Goal: Find specific page/section: Find specific page/section

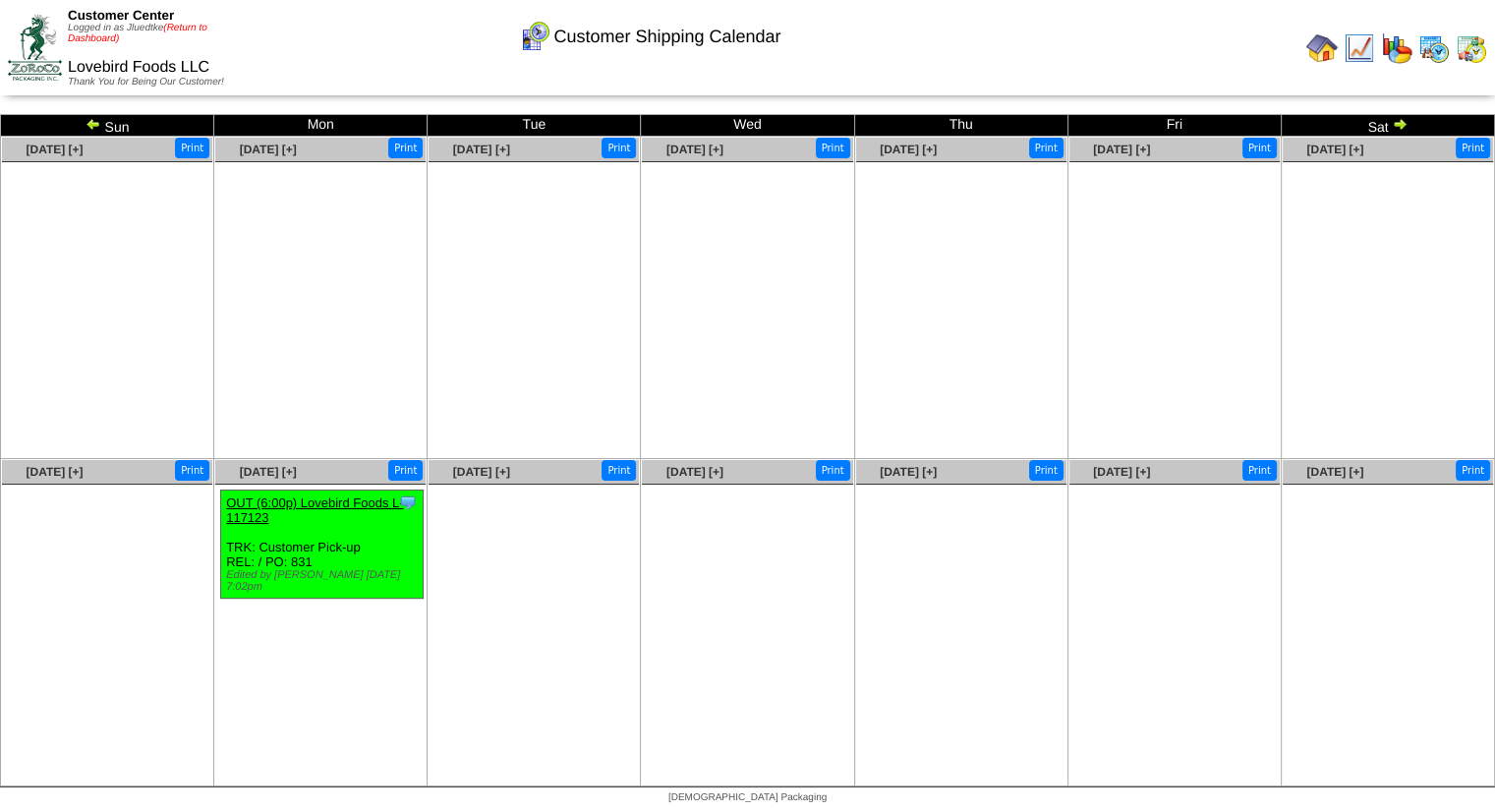
click at [189, 25] on link "(Return to Dashboard)" at bounding box center [138, 33] width 140 height 22
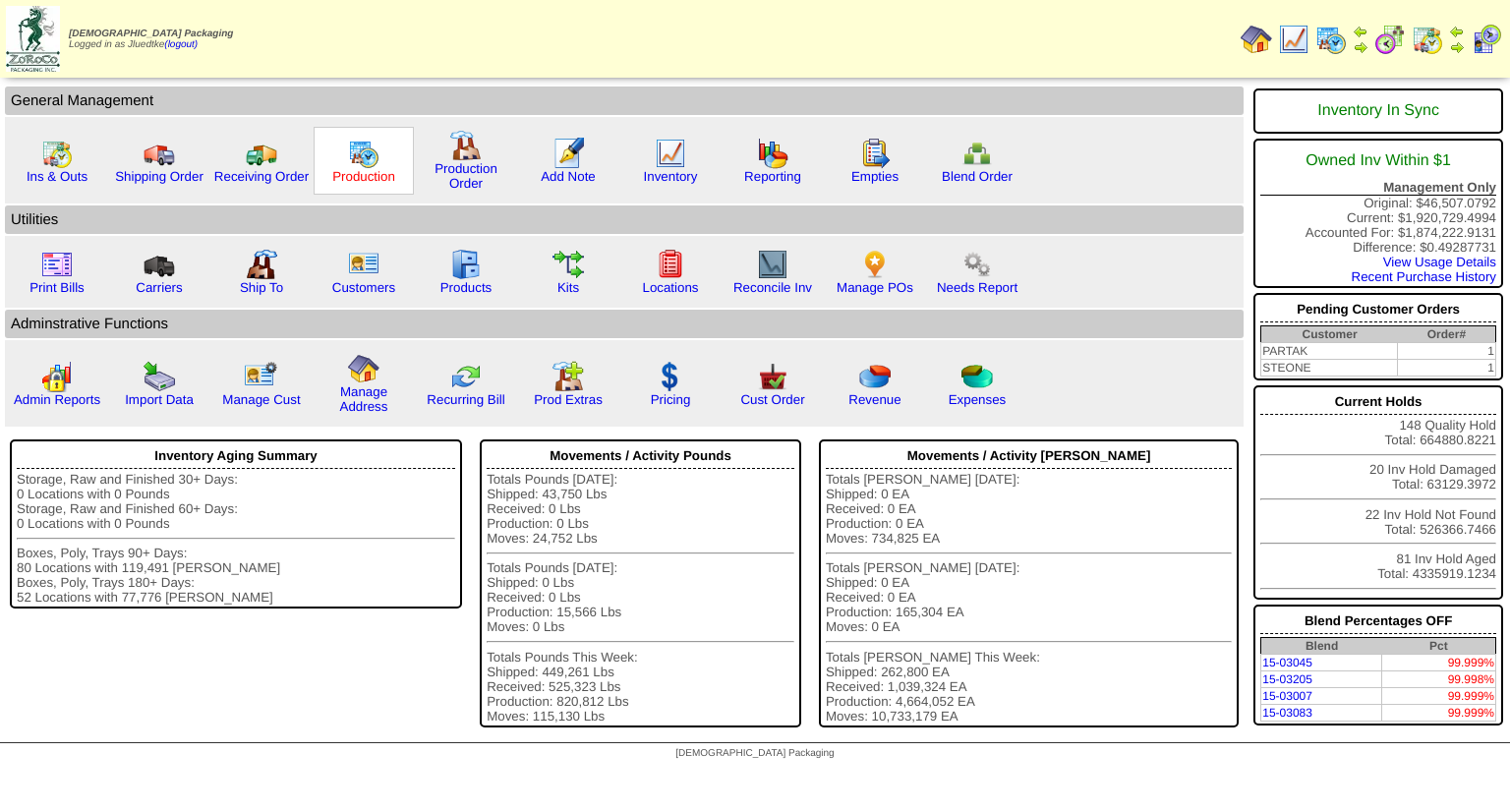
click at [369, 173] on link "Production" at bounding box center [364, 176] width 63 height 15
click at [775, 395] on link "Cust Order" at bounding box center [772, 399] width 64 height 15
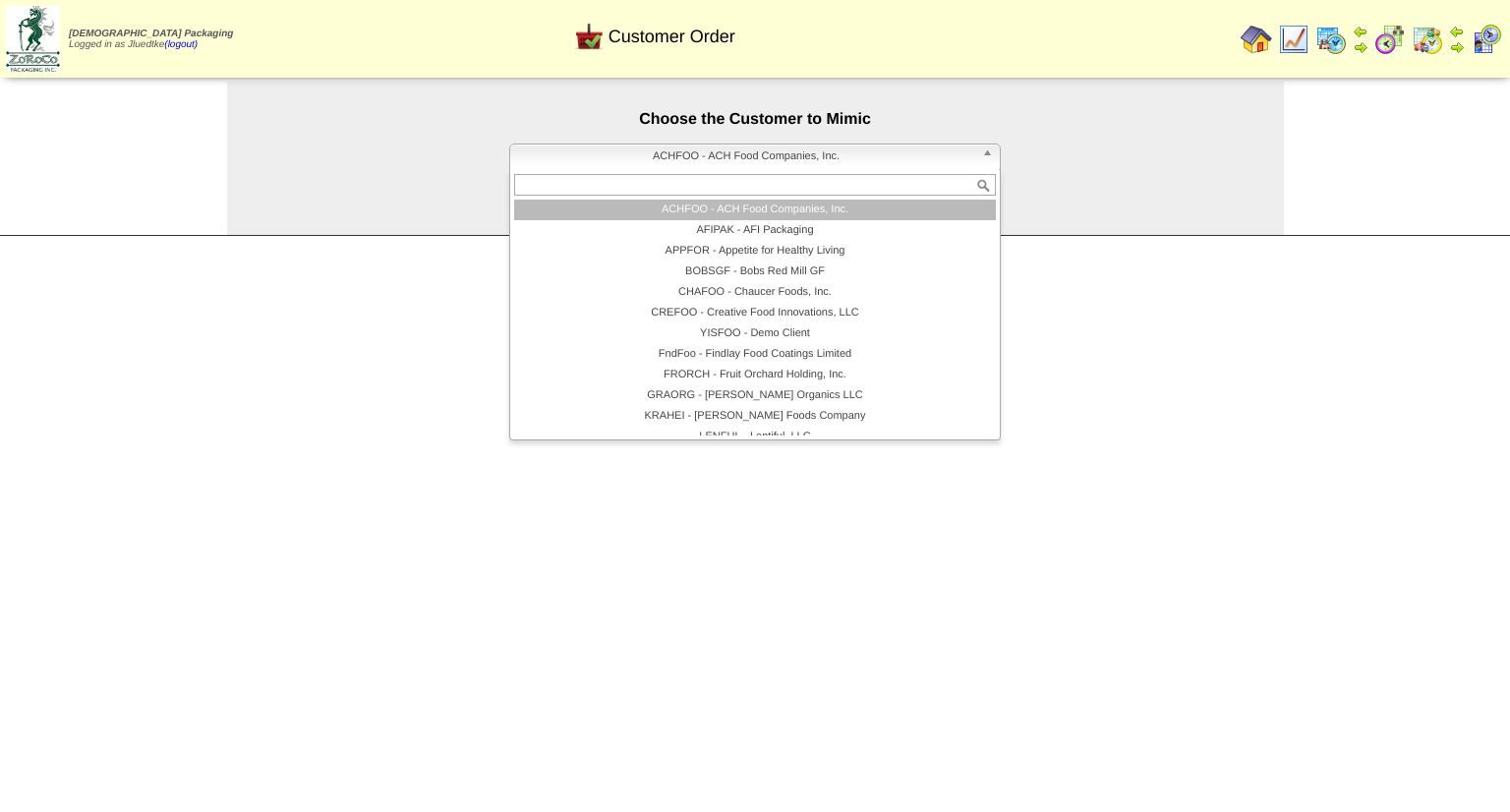
click at [770, 159] on span "ACHFOO - ACH Food Companies, Inc." at bounding box center [745, 156] width 456 height 24
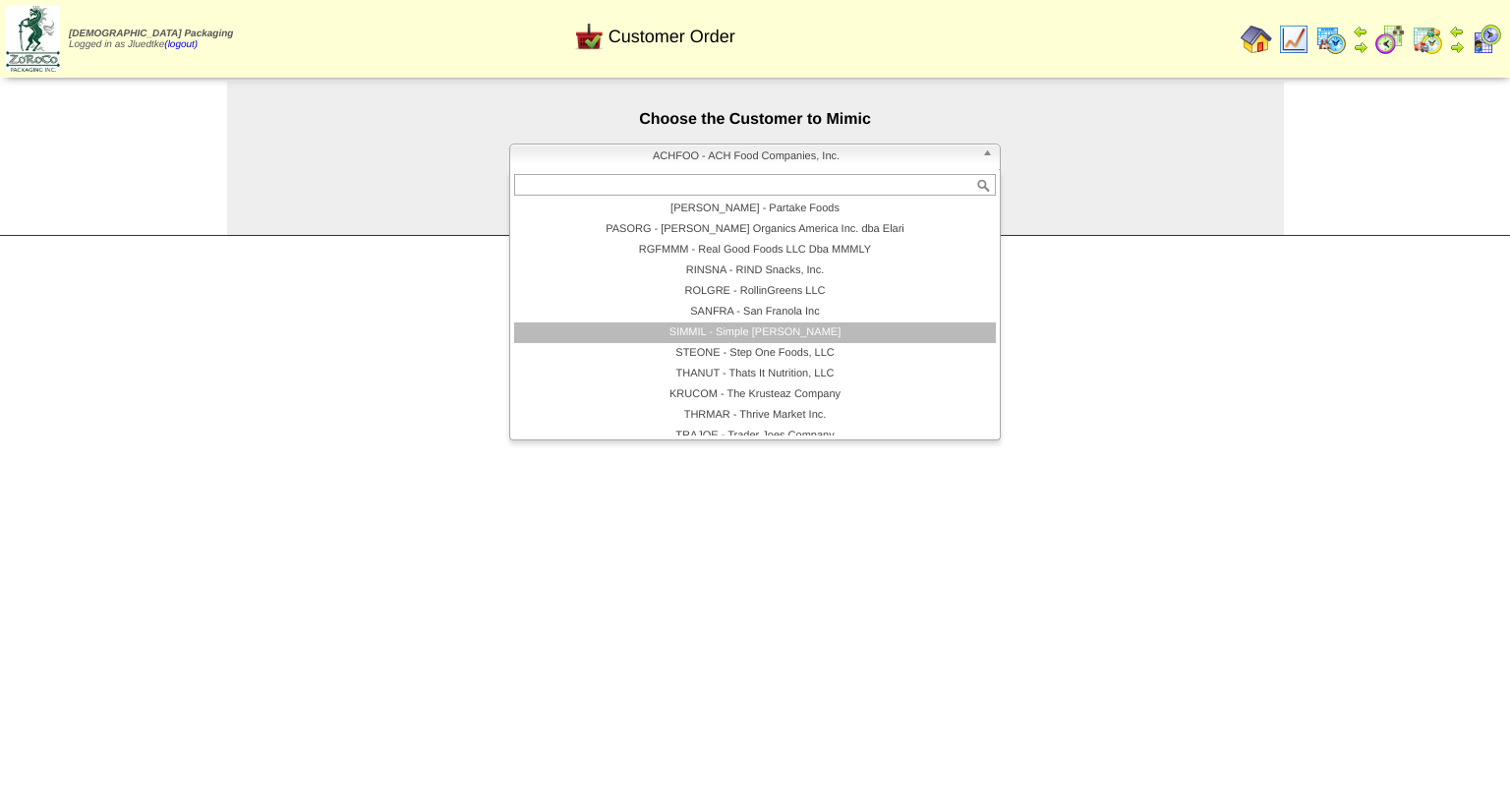
scroll to position [404, 0]
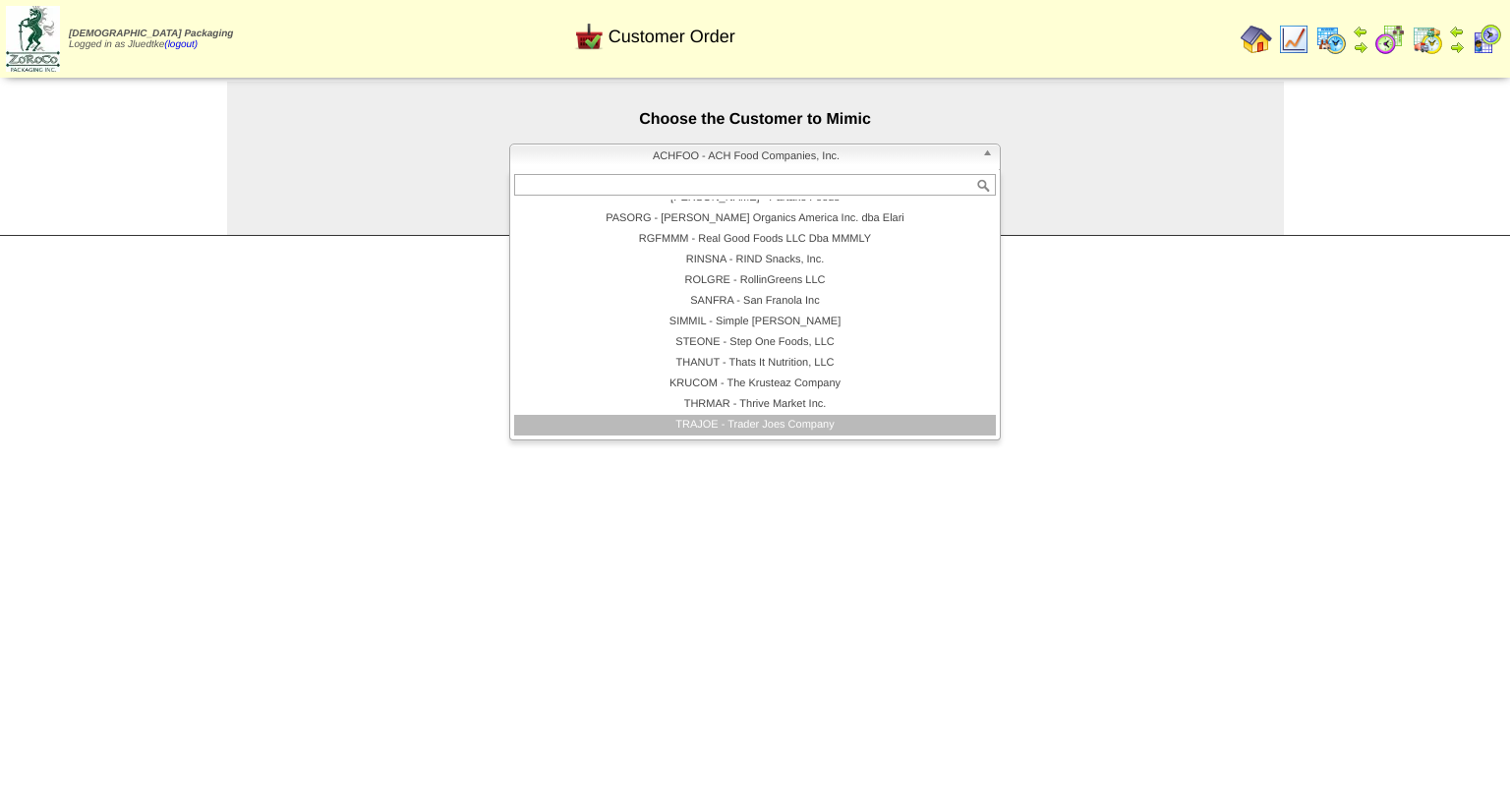
click at [781, 429] on li "TRAJOE - Trader Joes Company" at bounding box center [754, 424] width 481 height 21
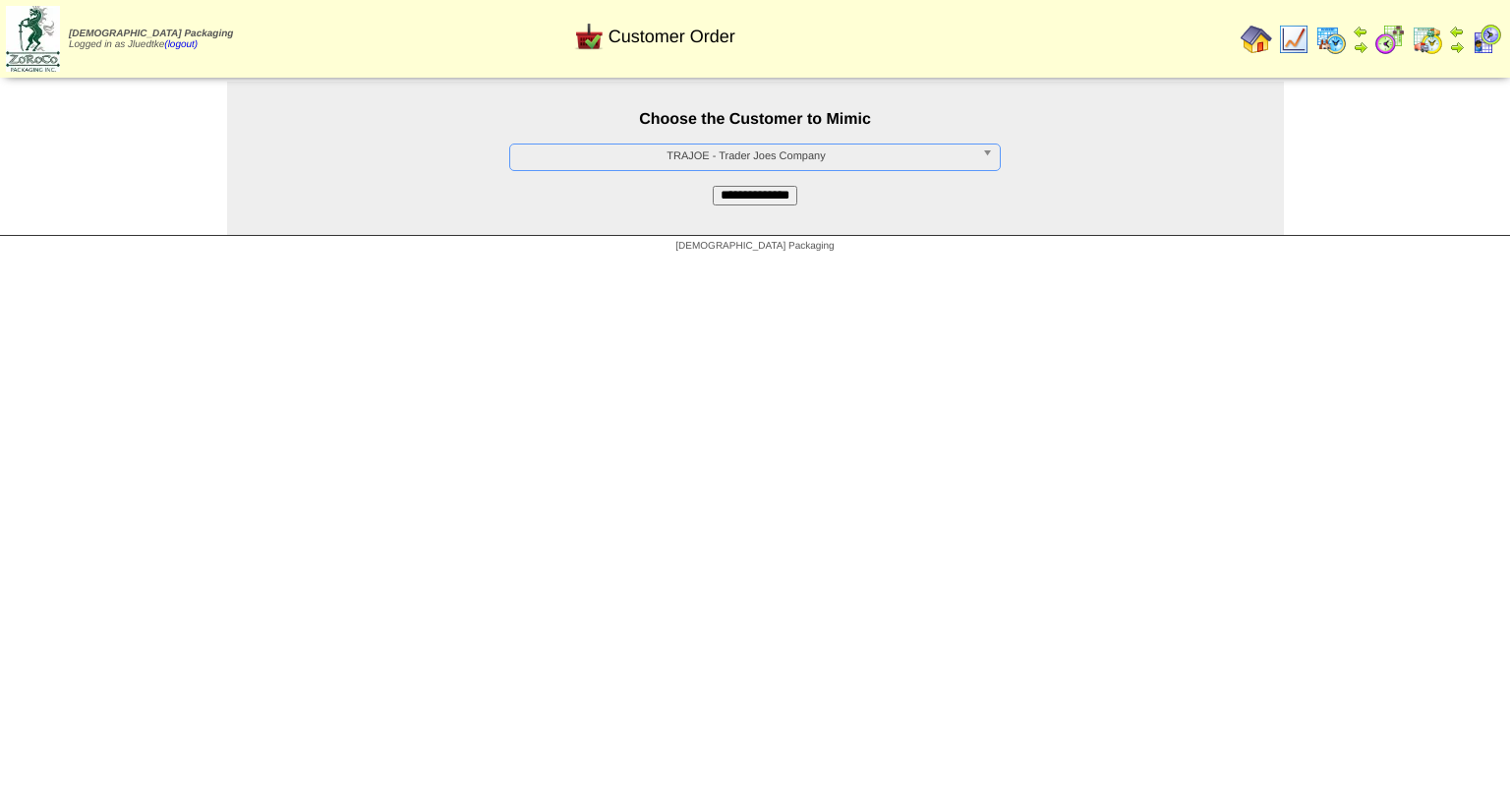
click at [752, 198] on input "**********" at bounding box center [755, 196] width 85 height 20
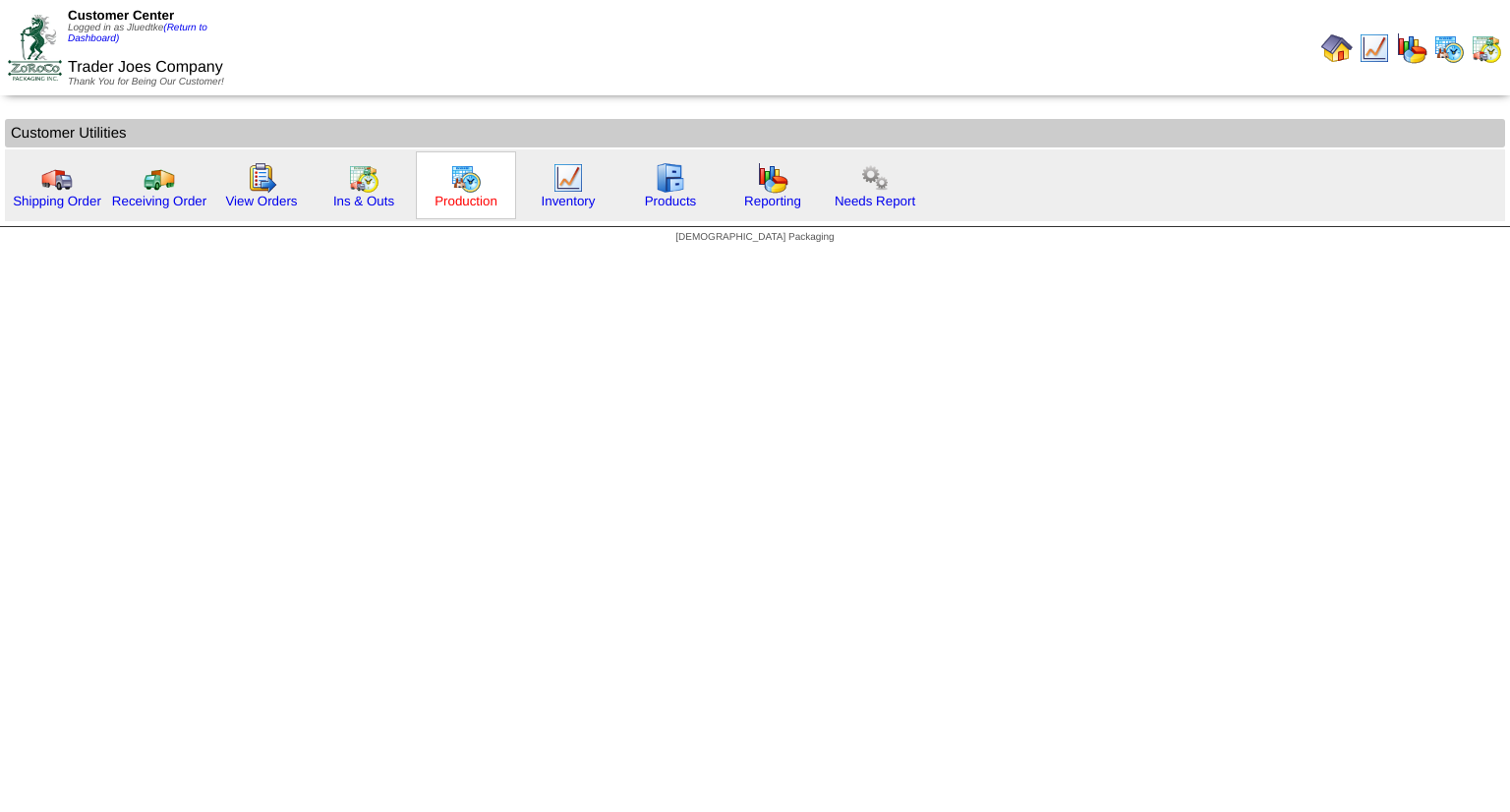
click at [468, 201] on link "Production" at bounding box center [466, 201] width 63 height 15
